Goal: Navigation & Orientation: Understand site structure

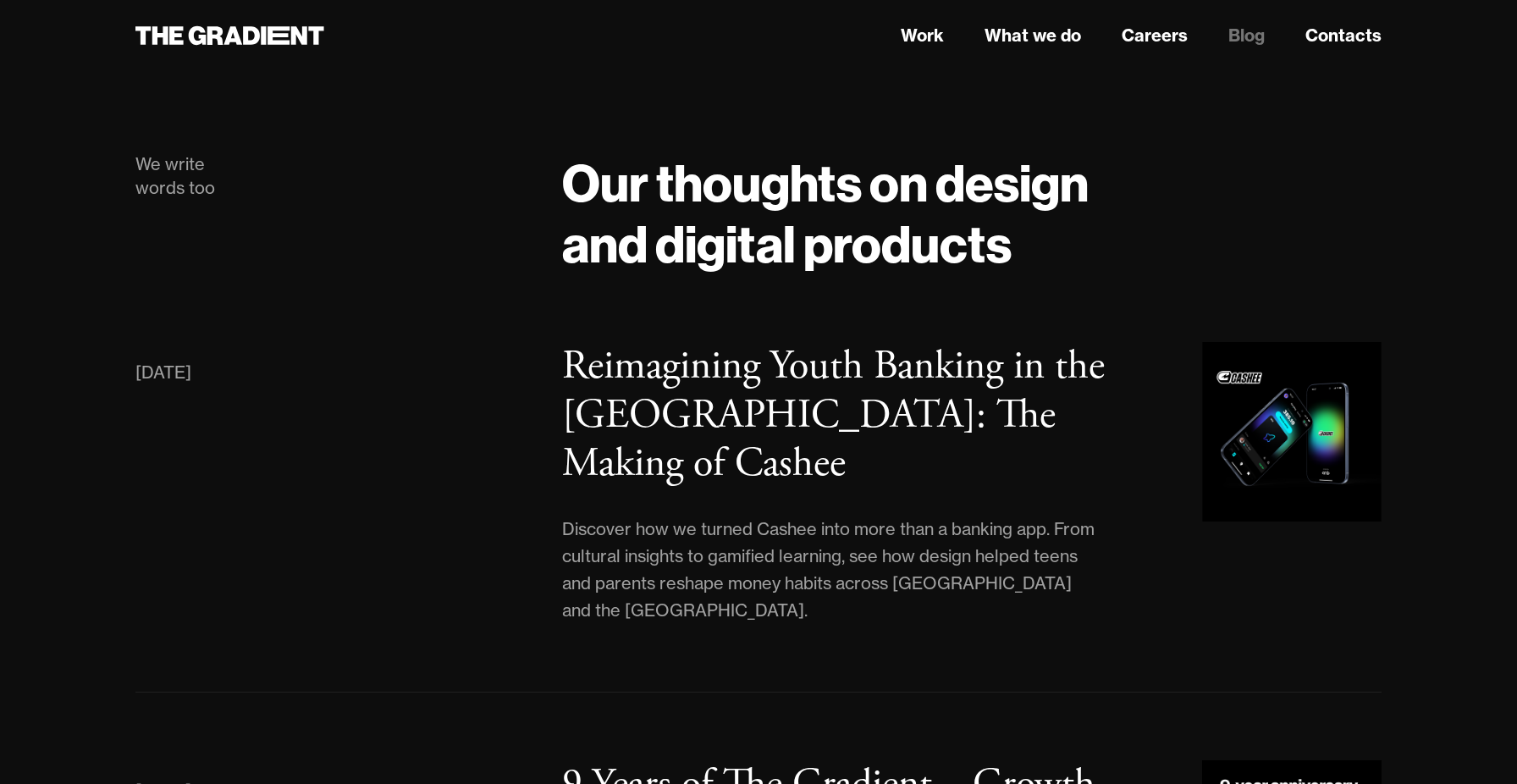
click at [262, 55] on header "Work What we do Careers Blog Contacts" at bounding box center [758, 36] width 1517 height 71
click at [264, 40] on icon at bounding box center [263, 35] width 5 height 18
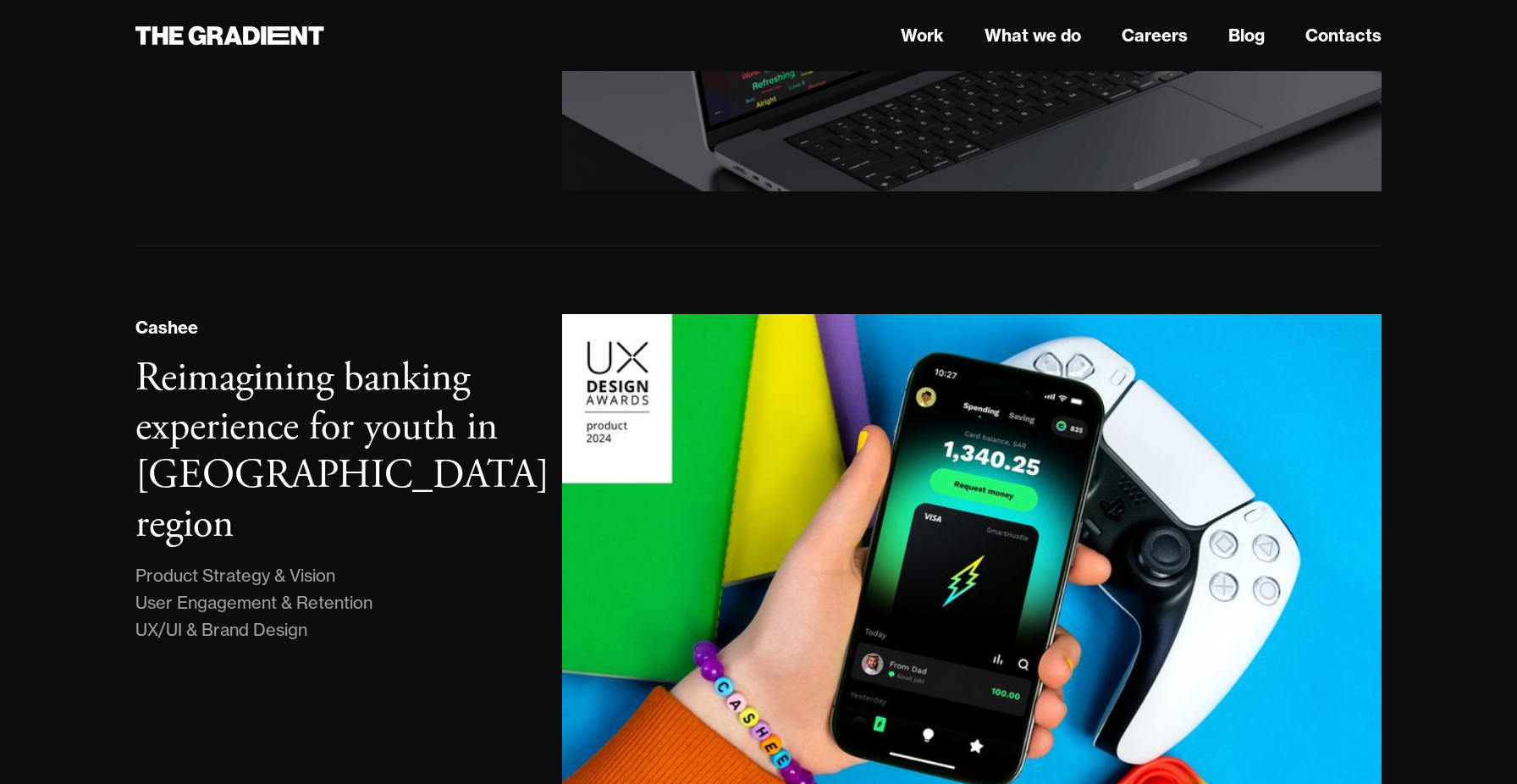
scroll to position [515, 0]
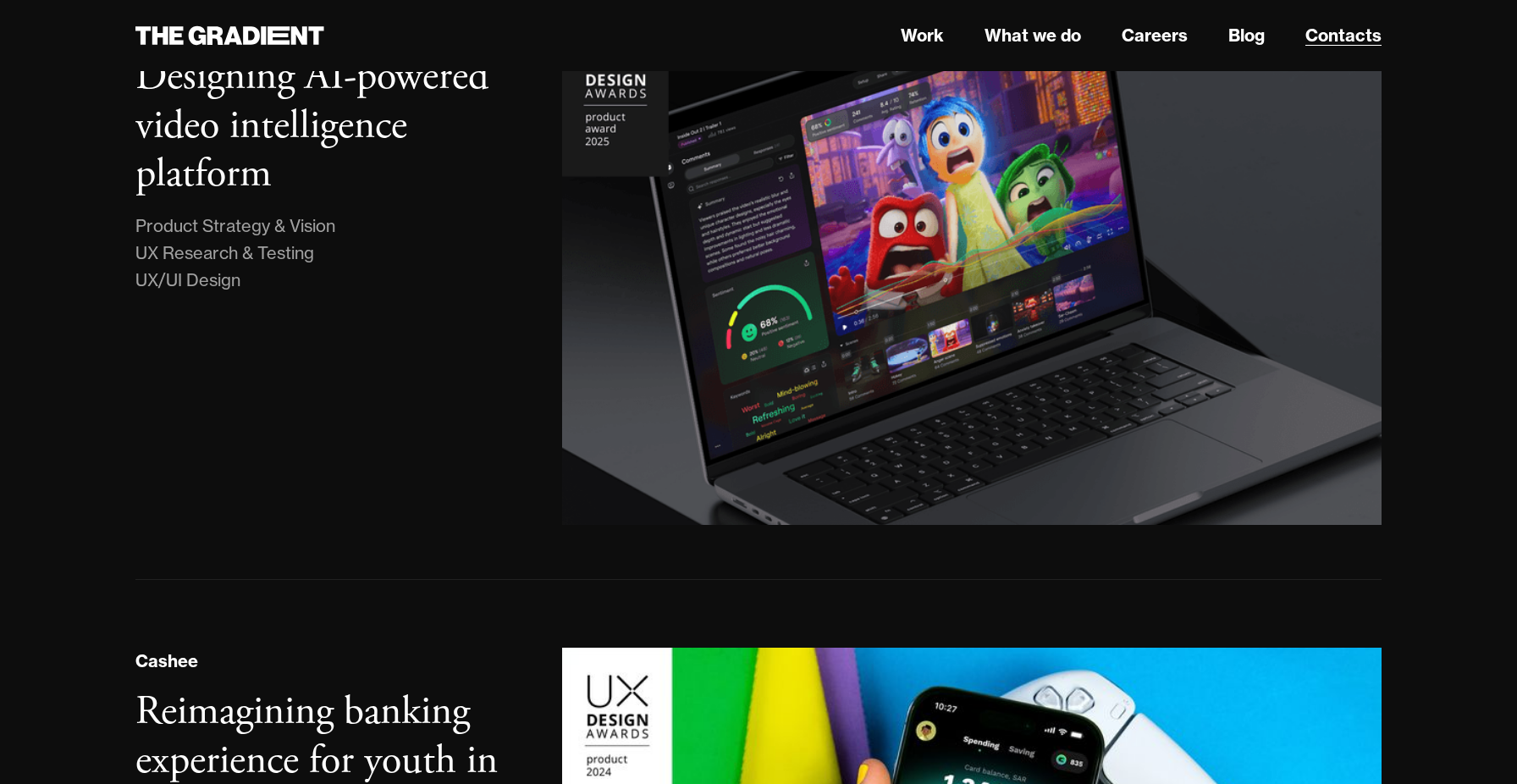
click at [1328, 34] on link "Contacts" at bounding box center [1344, 35] width 76 height 25
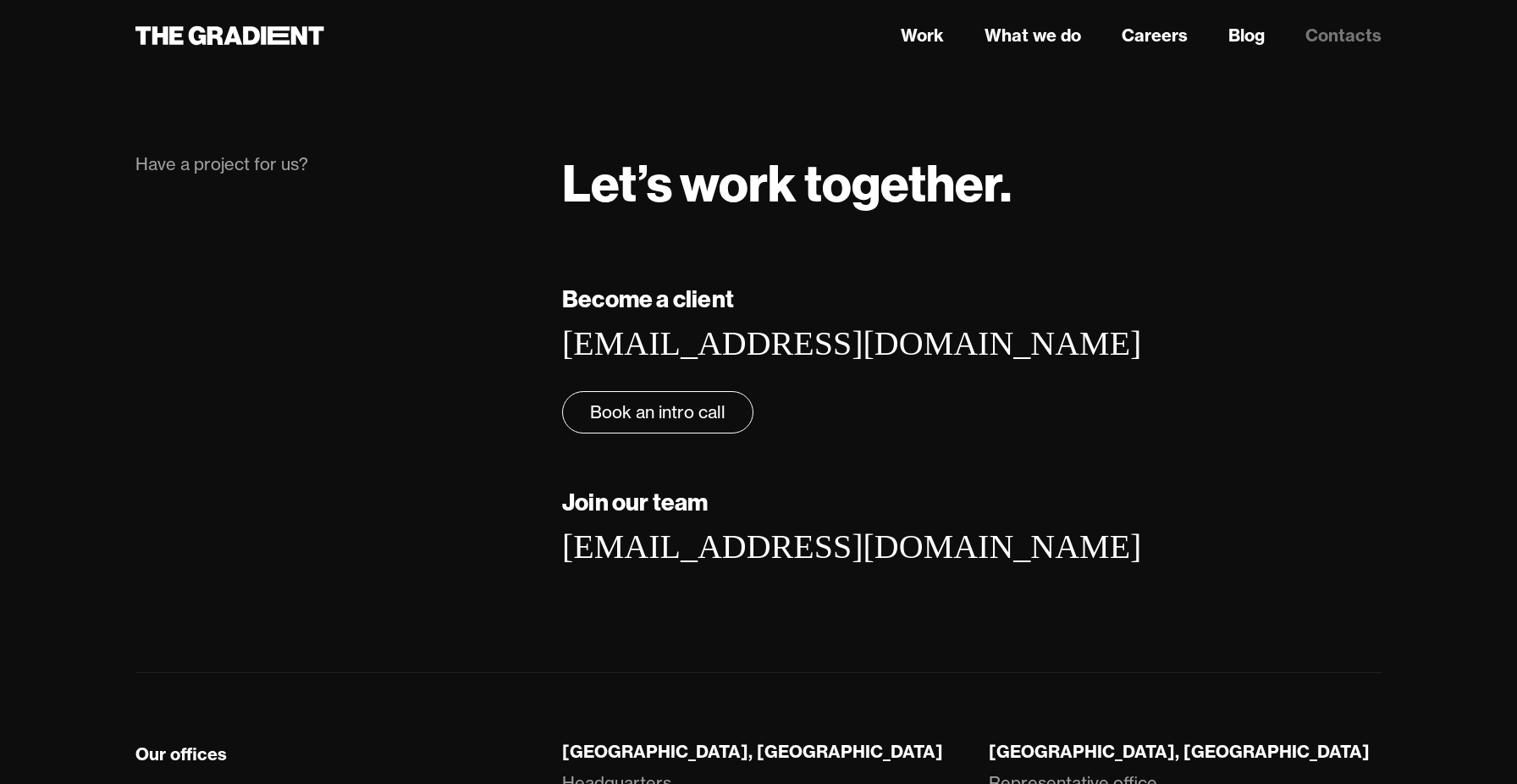
scroll to position [238, 0]
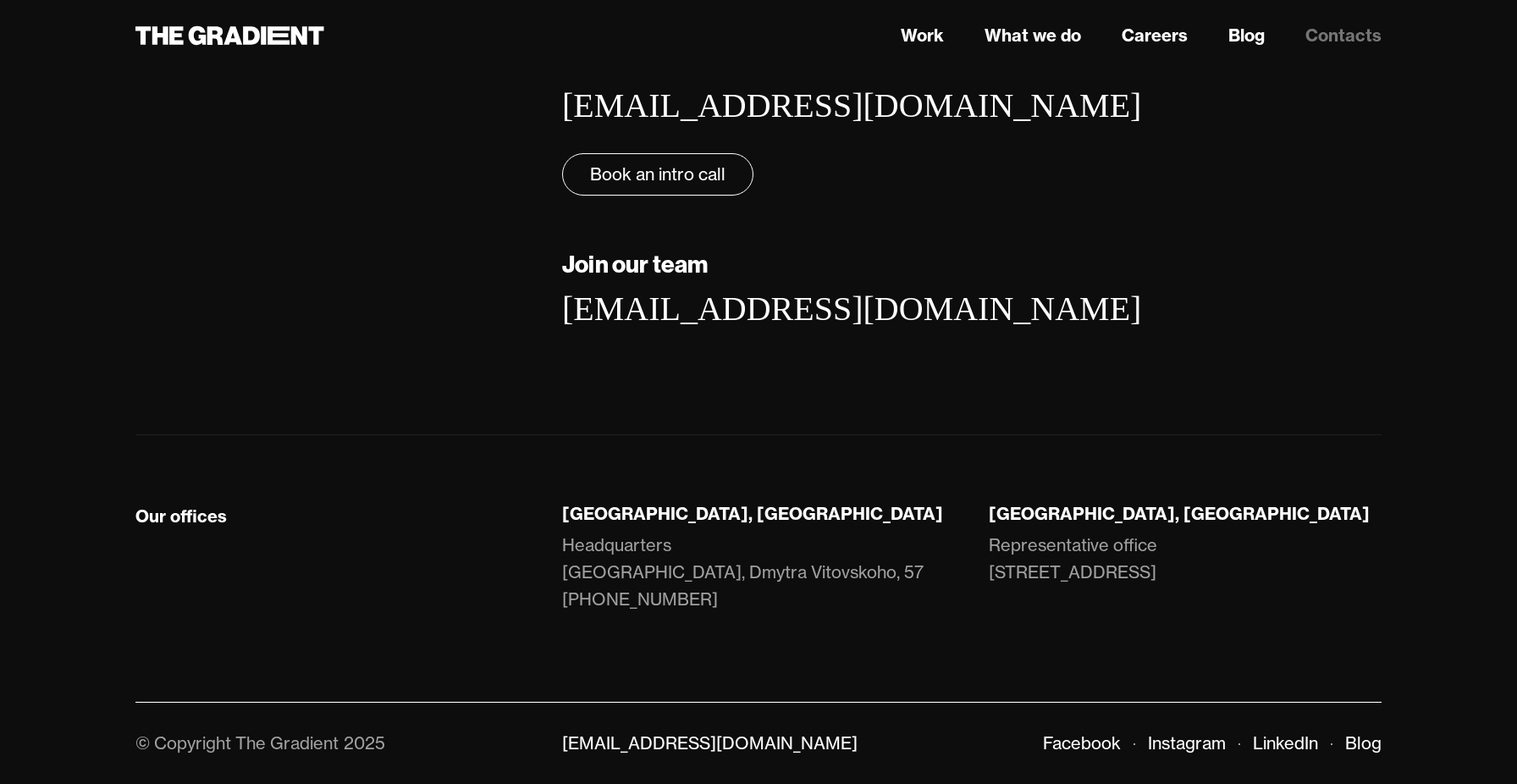
click at [1227, 33] on nav "Work What we do Careers Blog Contacts" at bounding box center [972, 35] width 820 height 30
click at [1129, 36] on link "Careers" at bounding box center [1155, 35] width 66 height 25
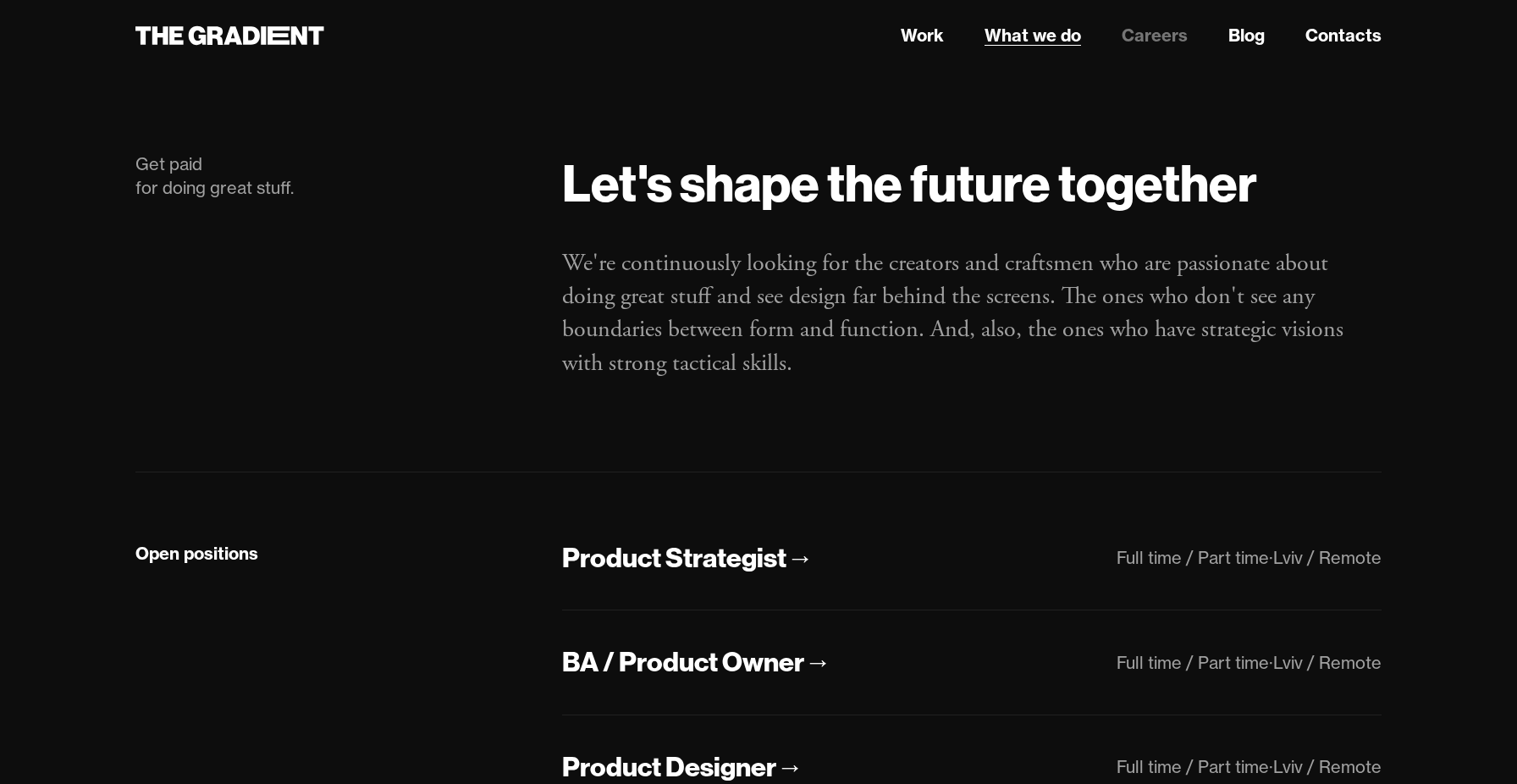
click at [1051, 39] on link "What we do" at bounding box center [1033, 35] width 96 height 25
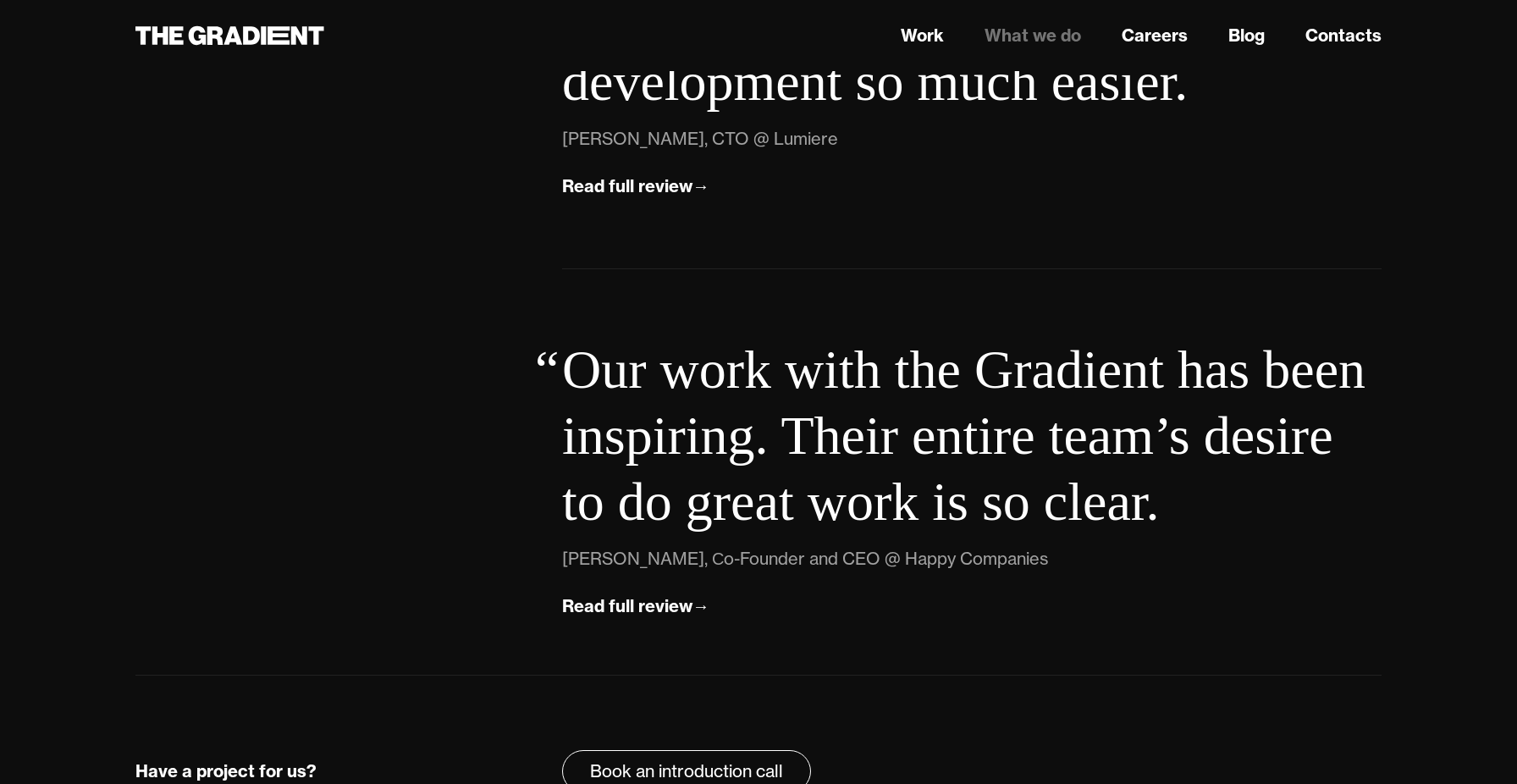
scroll to position [5932, 0]
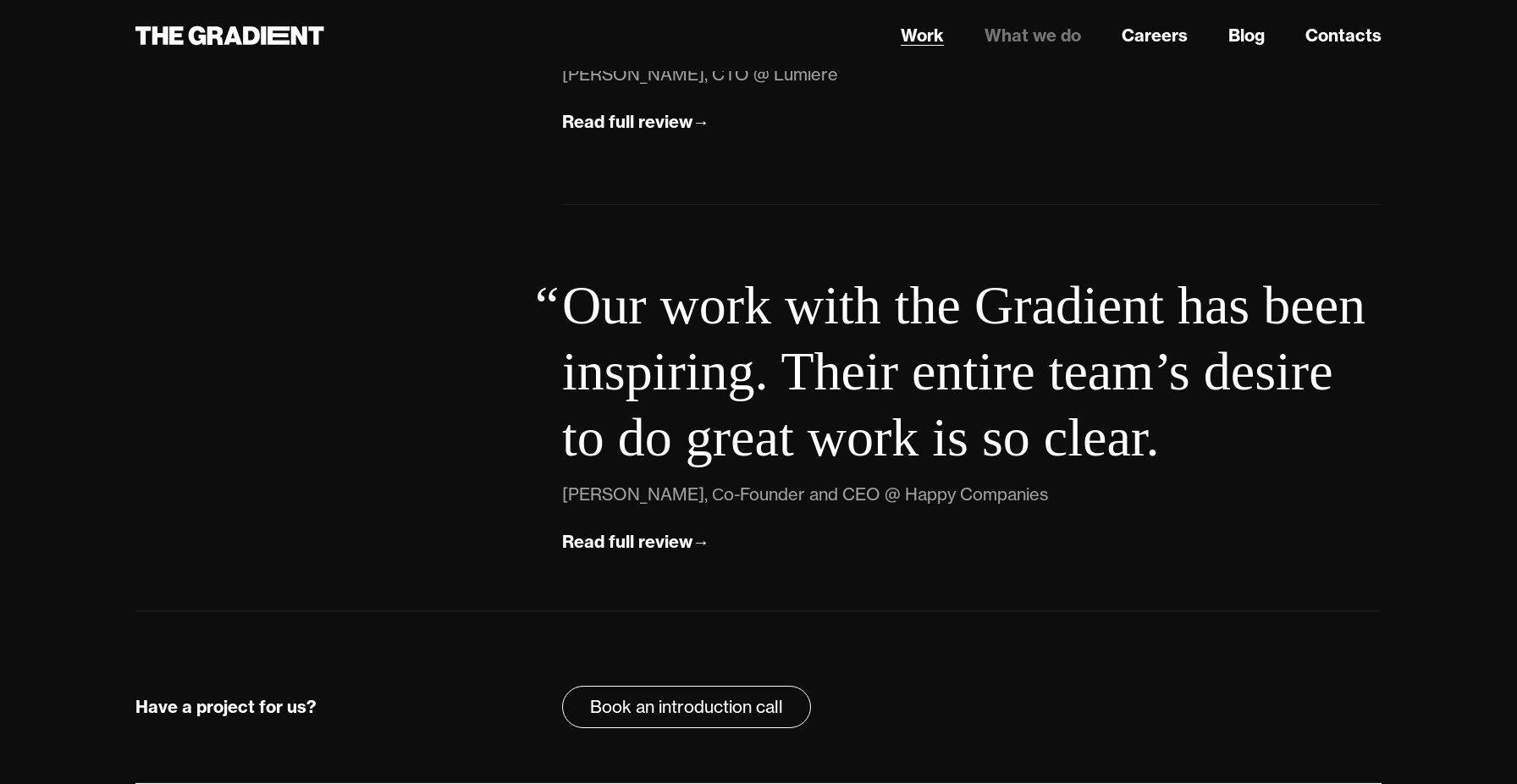
click at [917, 35] on link "Work" at bounding box center [923, 35] width 43 height 25
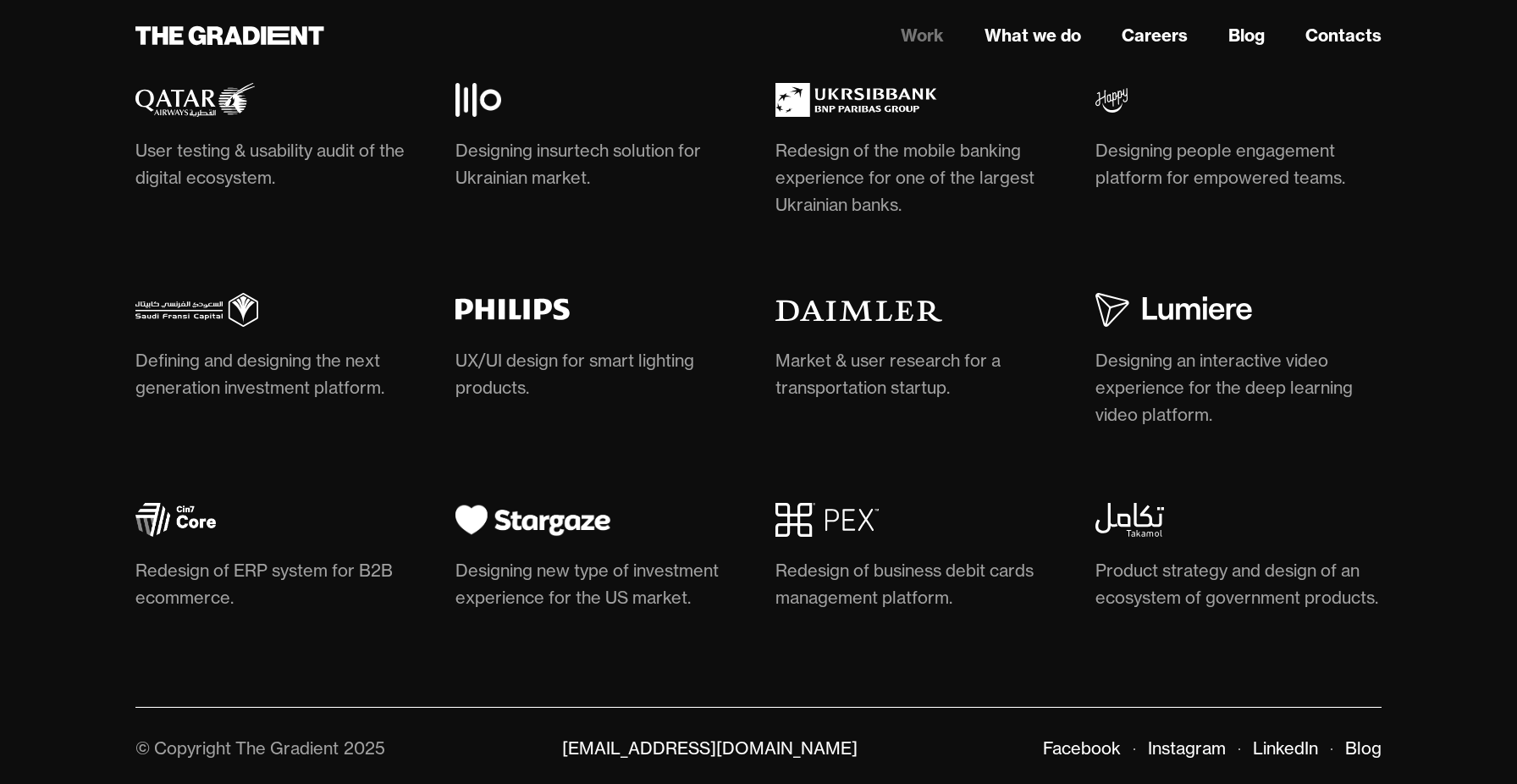
scroll to position [5123, 0]
